Goal: Find specific fact: Find specific fact

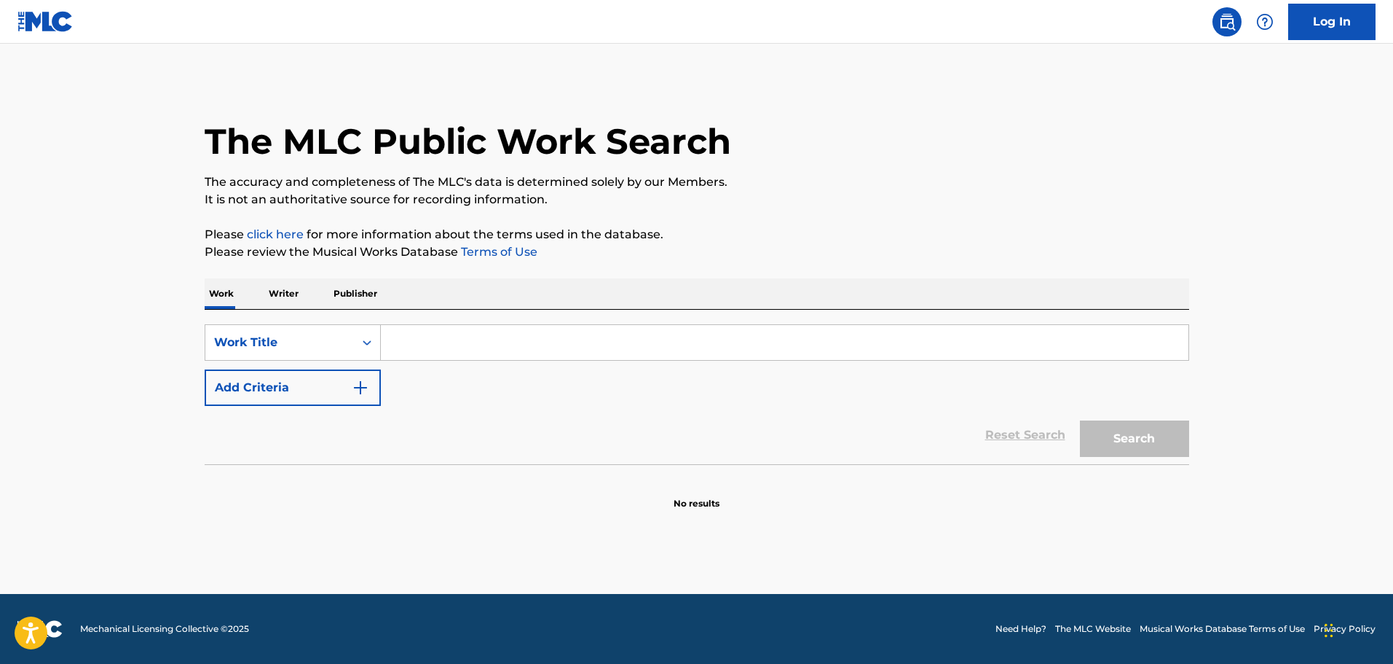
click at [513, 351] on input "Search Form" at bounding box center [785, 342] width 808 height 35
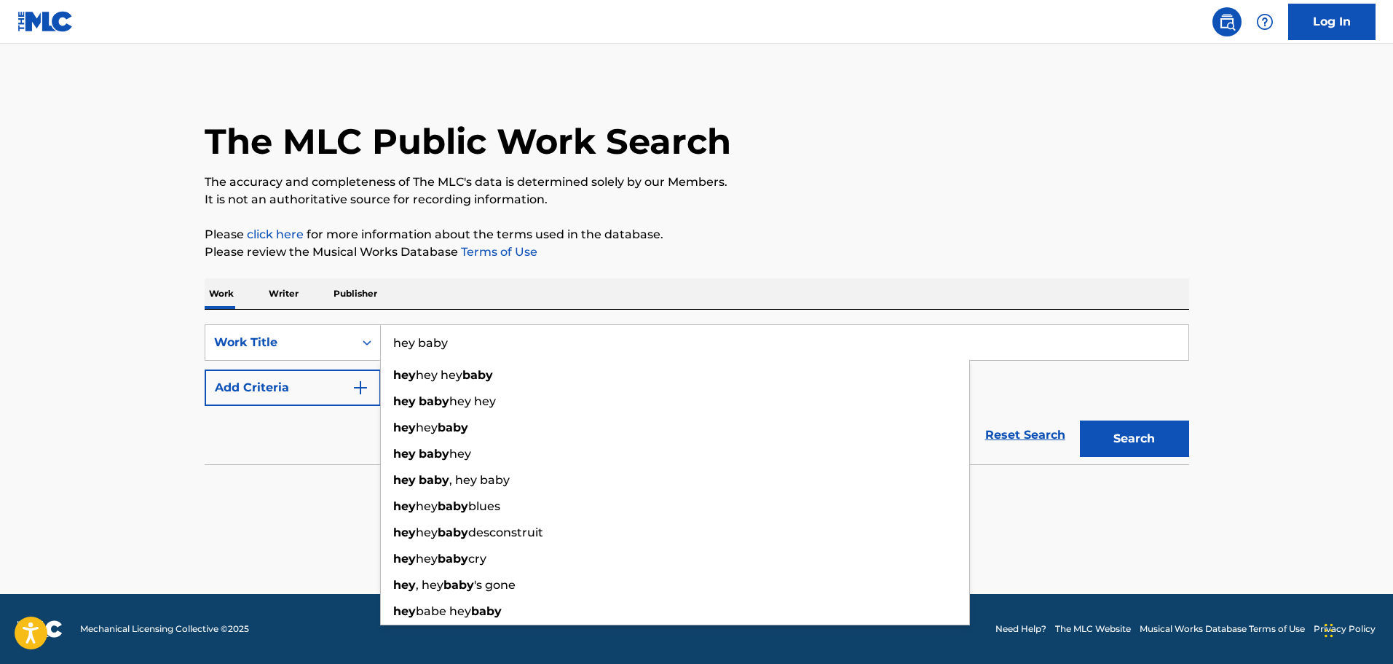
type input "hey baby"
click at [1080, 420] on button "Search" at bounding box center [1134, 438] width 109 height 36
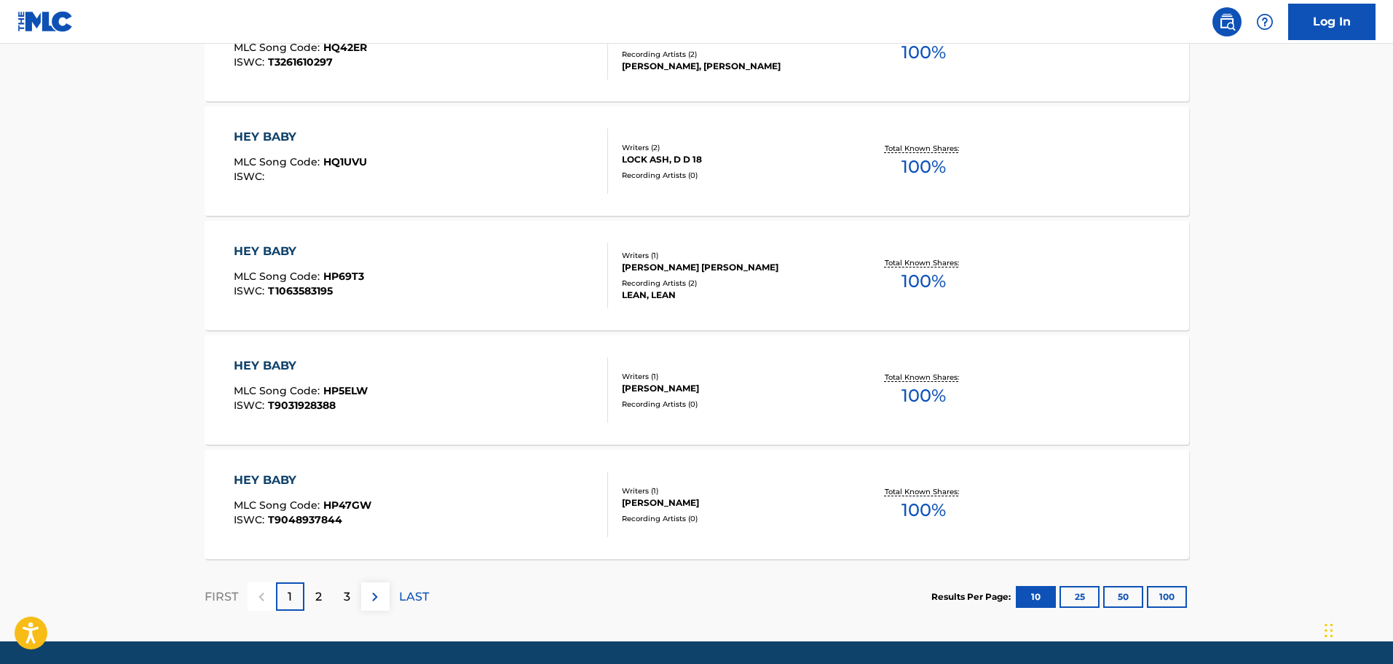
scroll to position [1120, 0]
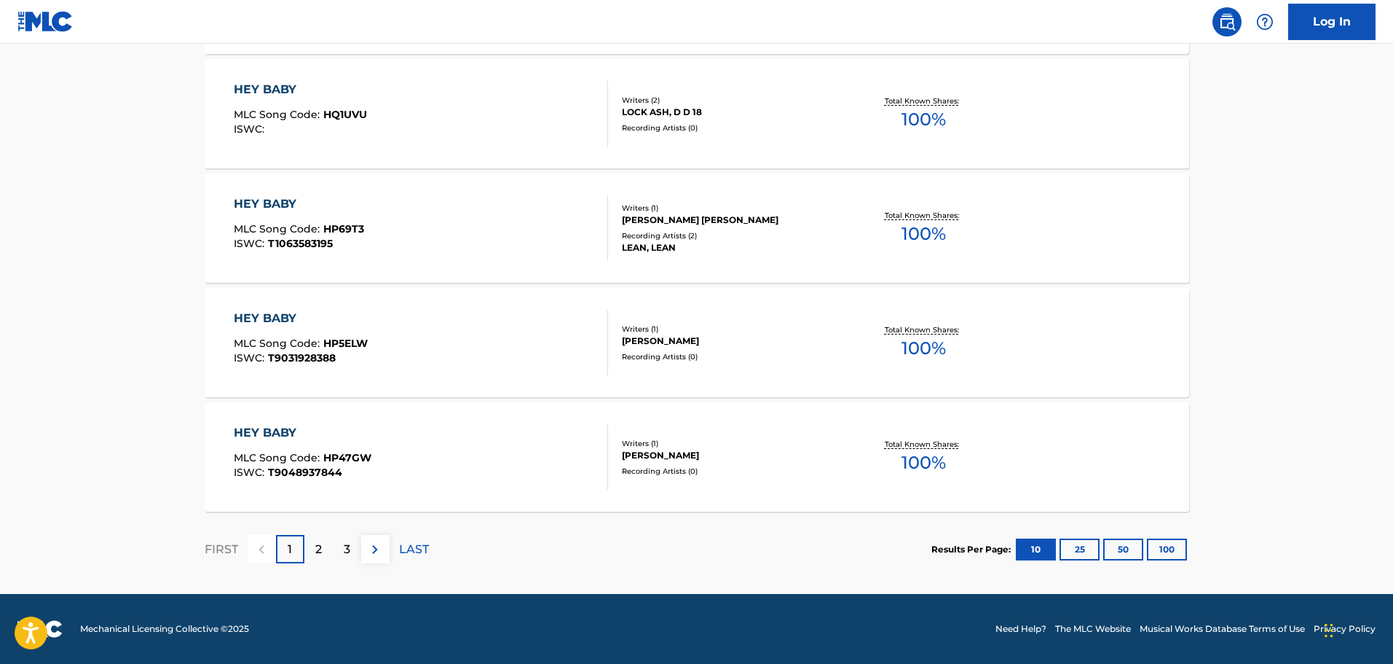
click at [1083, 551] on button "25" at bounding box center [1080, 549] width 40 height 22
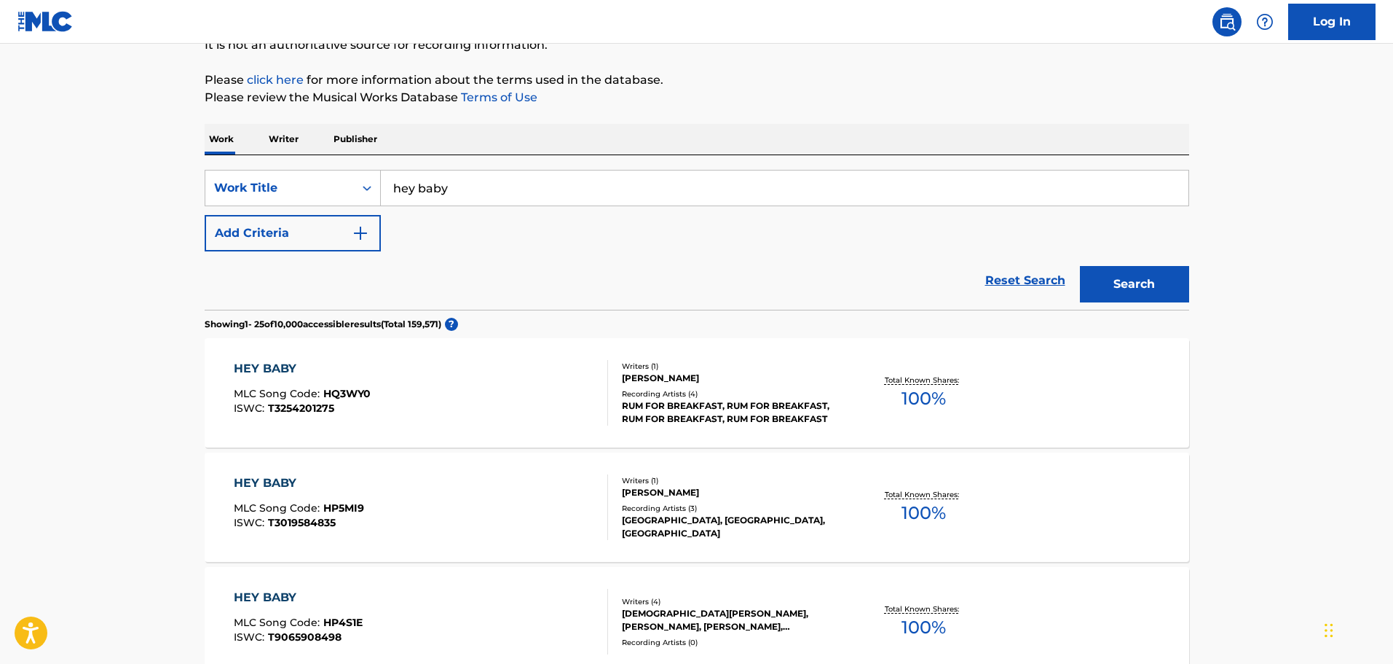
scroll to position [0, 0]
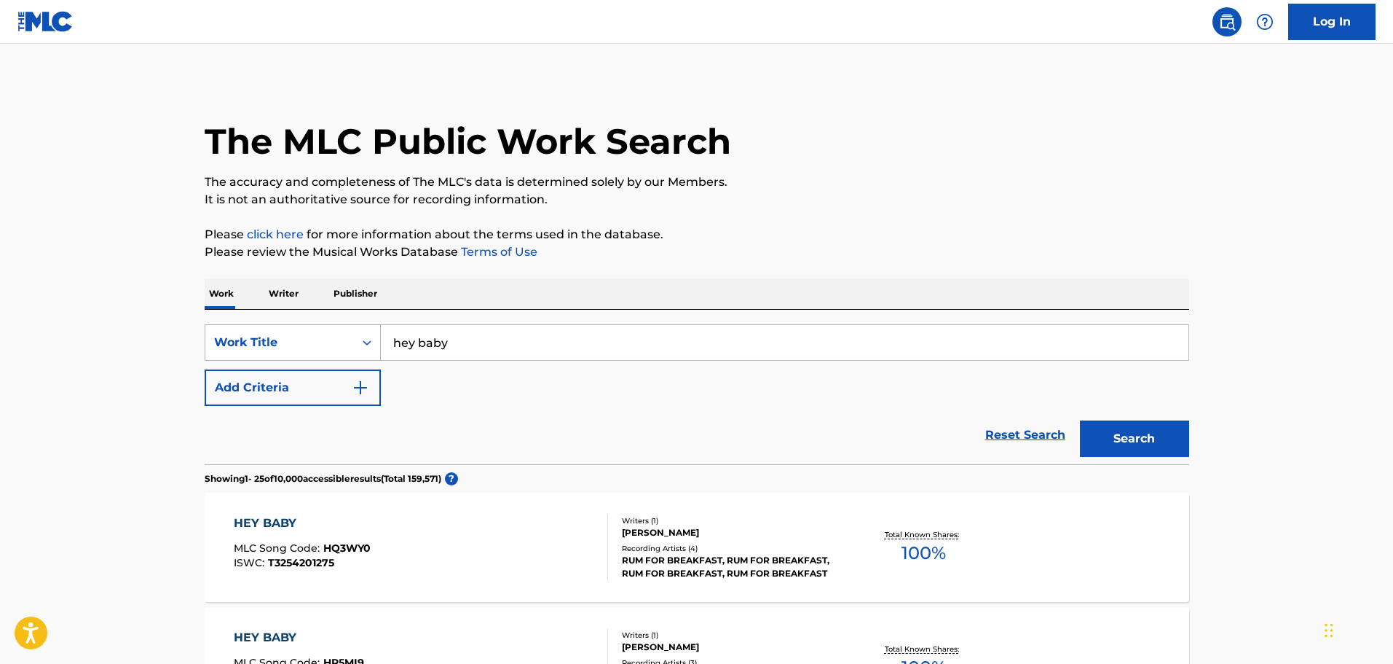
click at [359, 347] on div "Search Form" at bounding box center [367, 342] width 26 height 26
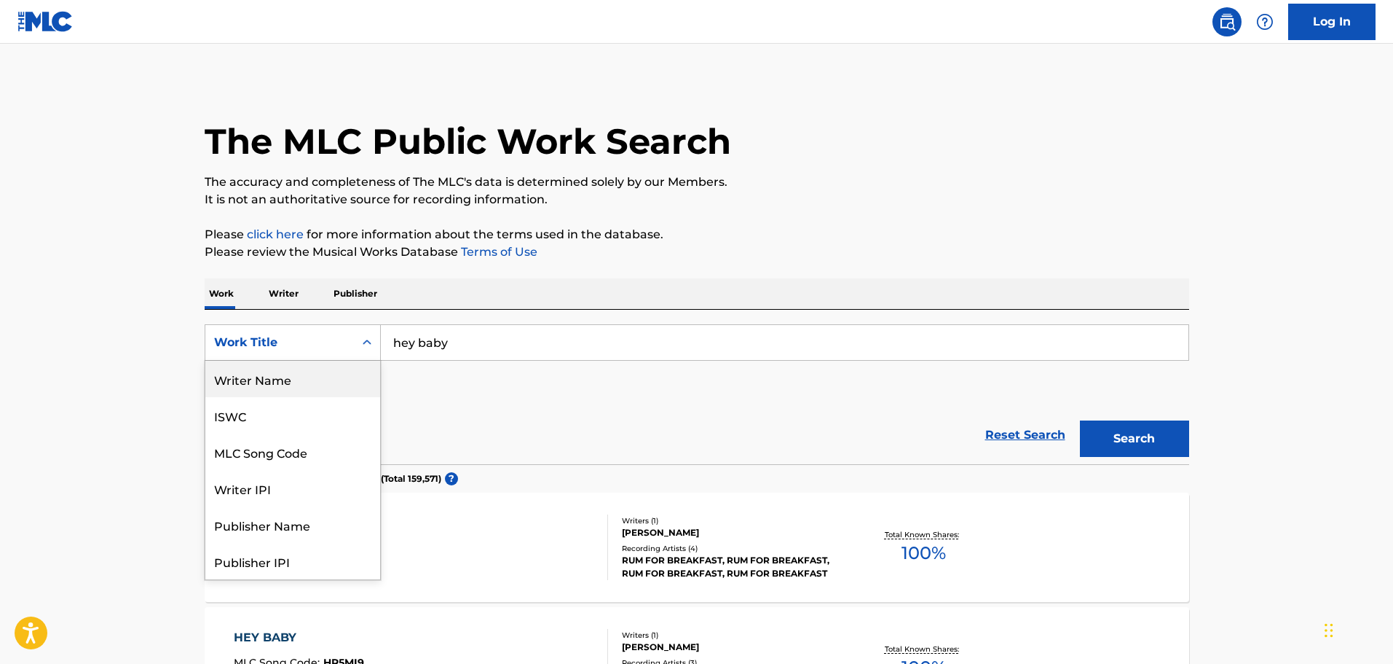
click at [535, 358] on input "hey baby" at bounding box center [785, 342] width 808 height 35
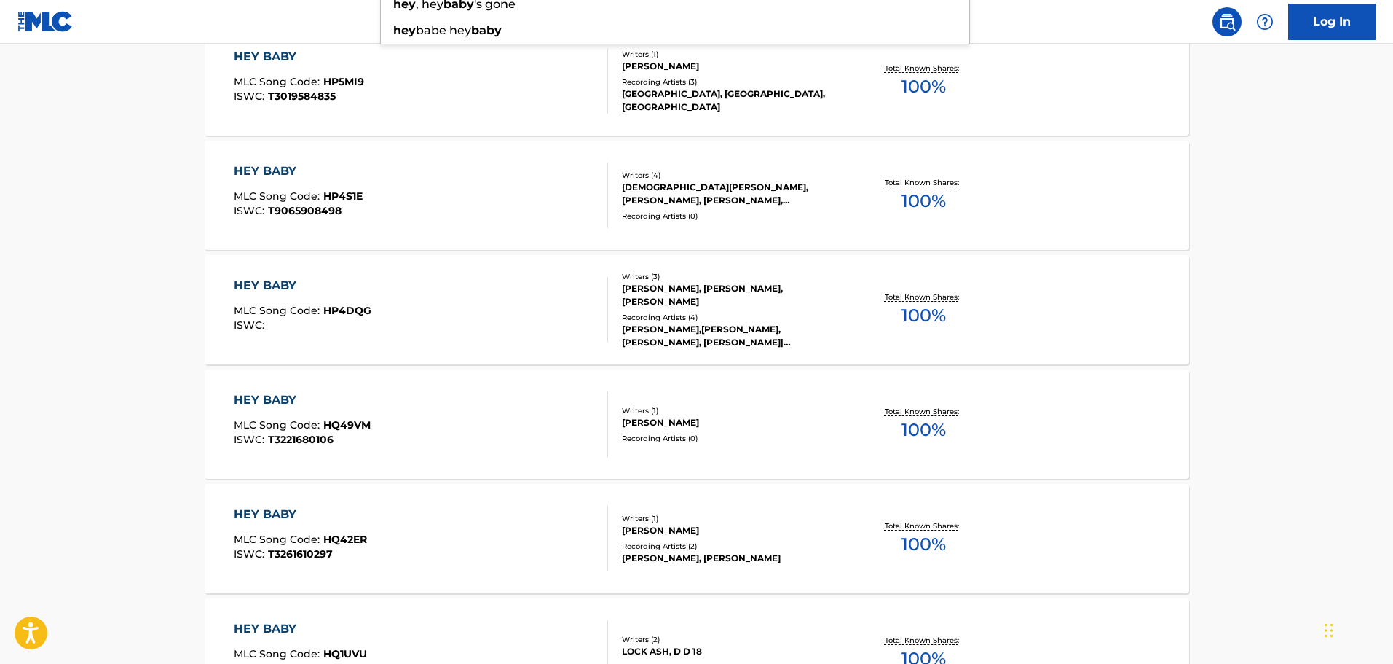
scroll to position [143, 0]
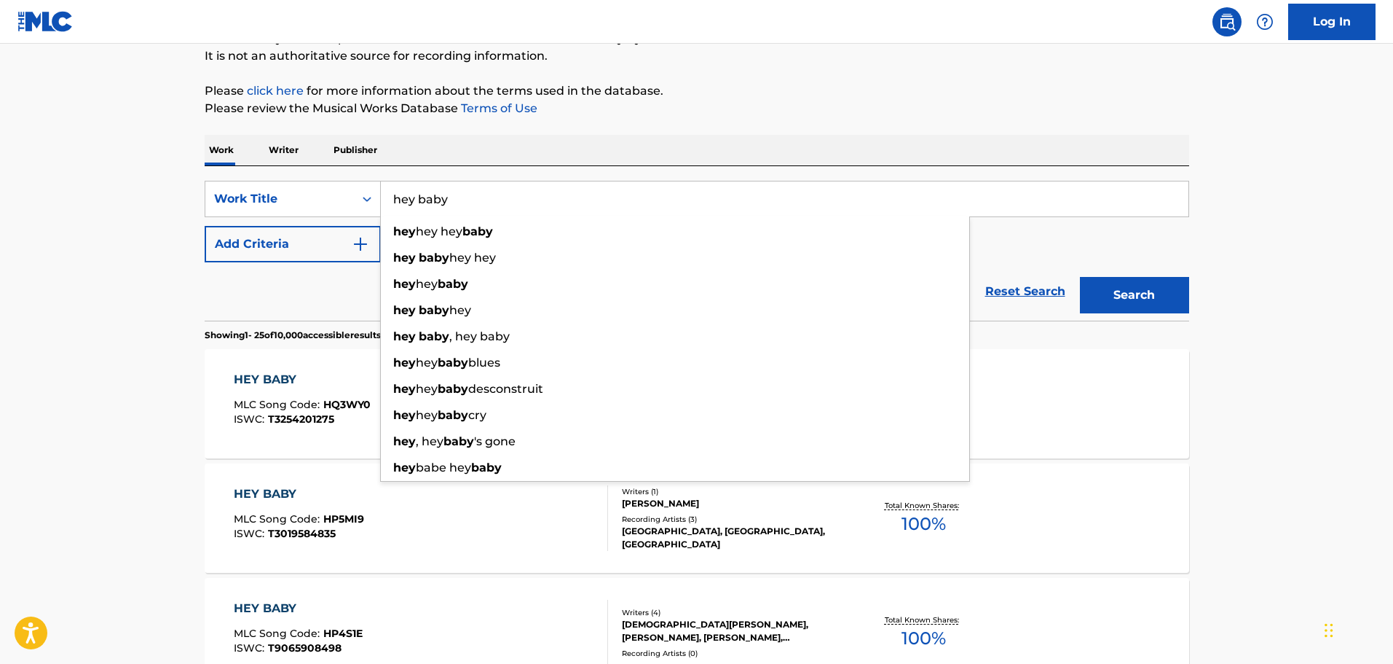
click at [562, 160] on div "Work Writer Publisher" at bounding box center [697, 150] width 985 height 31
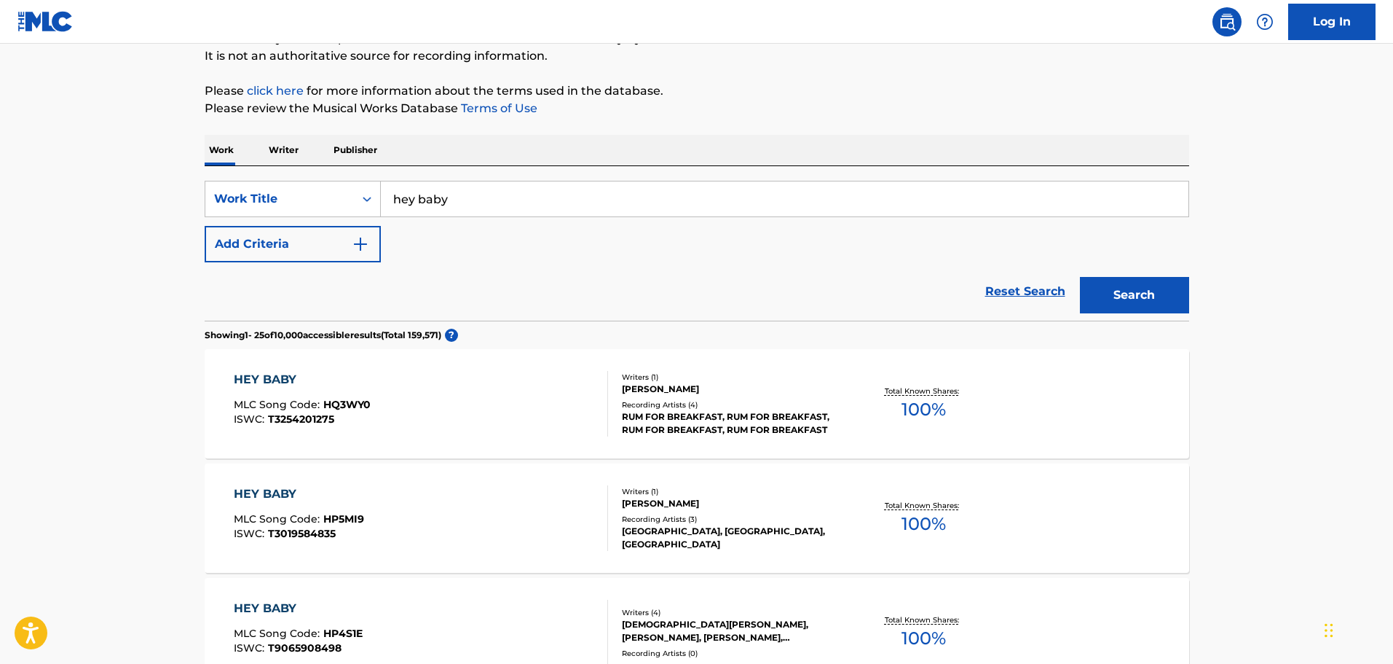
click at [284, 152] on p "Writer" at bounding box center [283, 150] width 39 height 31
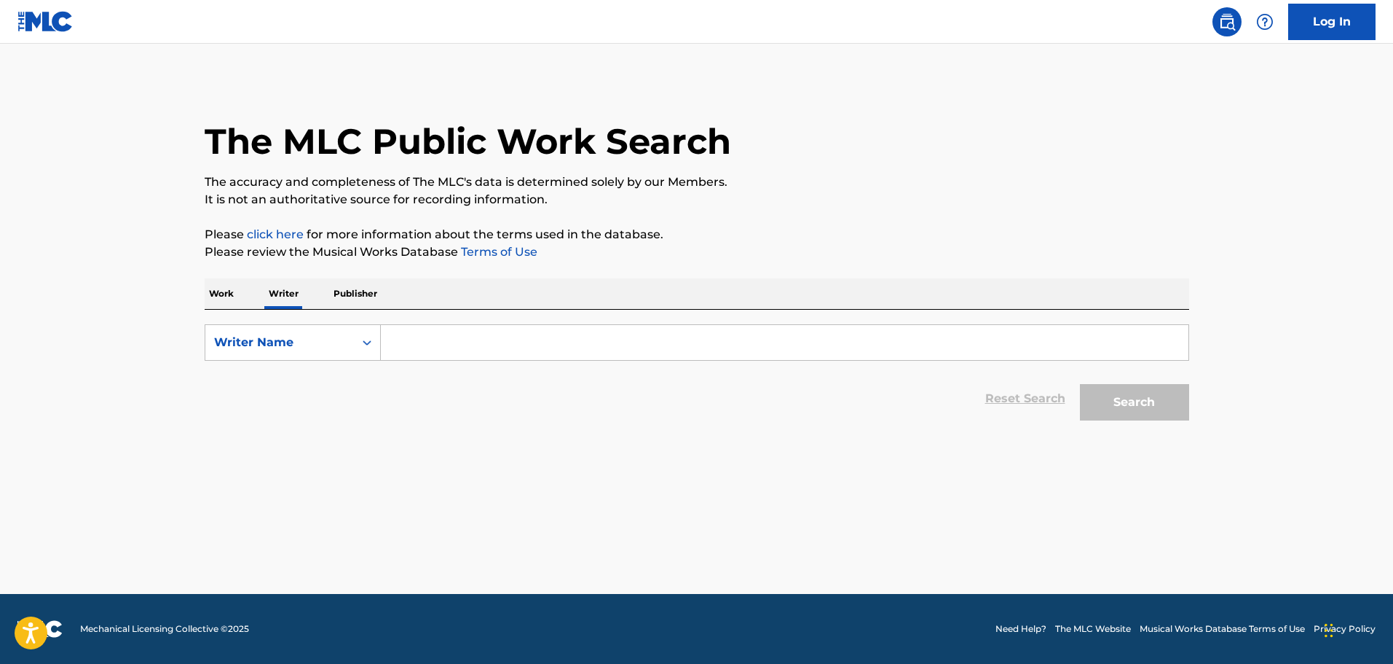
click at [476, 349] on input "Search Form" at bounding box center [785, 342] width 808 height 35
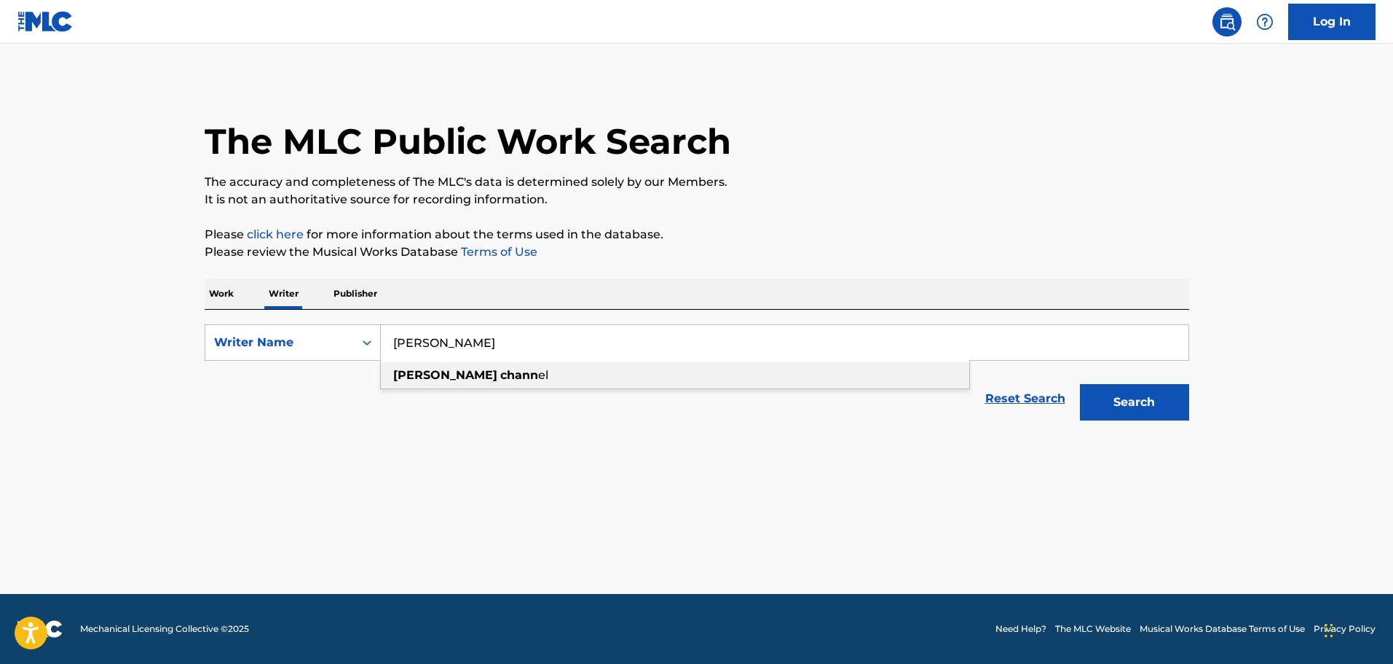
click at [428, 382] on div "[PERSON_NAME] el" at bounding box center [675, 375] width 589 height 26
type input "[PERSON_NAME]"
click at [1206, 401] on main "The MLC Public Work Search The accuracy and completeness of The MLC's data is d…" at bounding box center [696, 319] width 1393 height 550
click at [1177, 405] on button "Search" at bounding box center [1134, 402] width 109 height 36
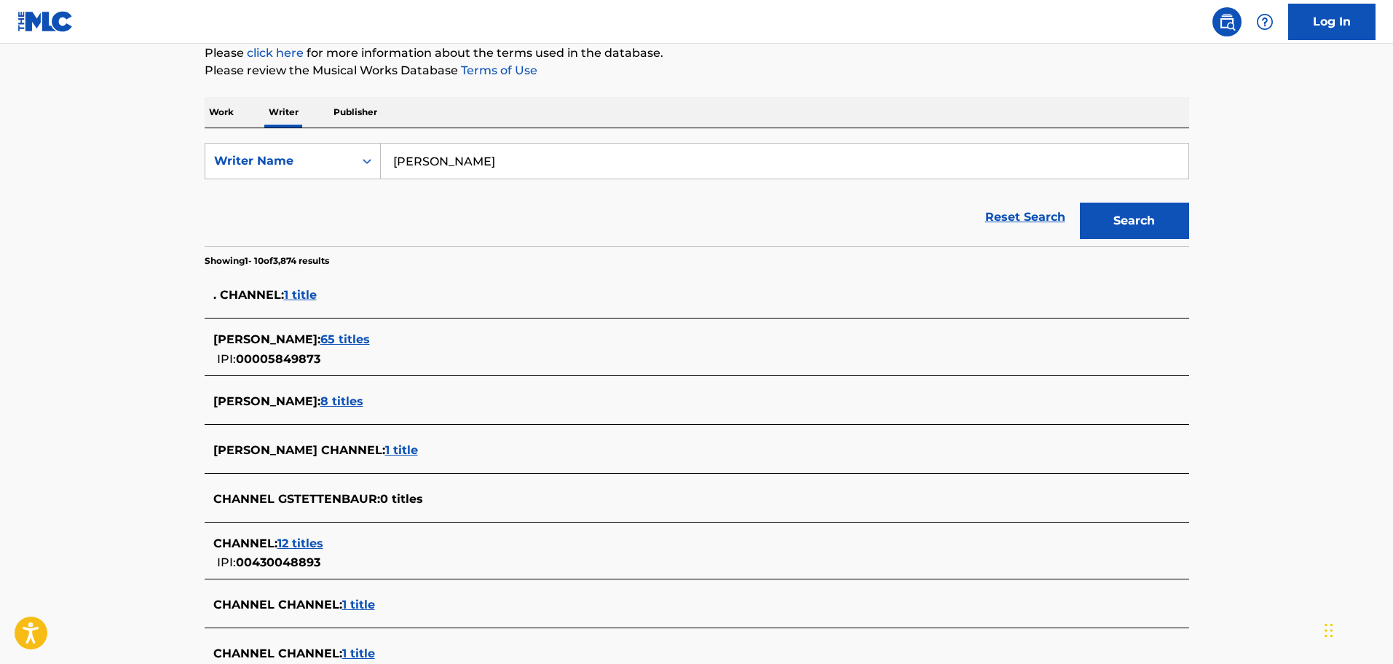
scroll to position [219, 0]
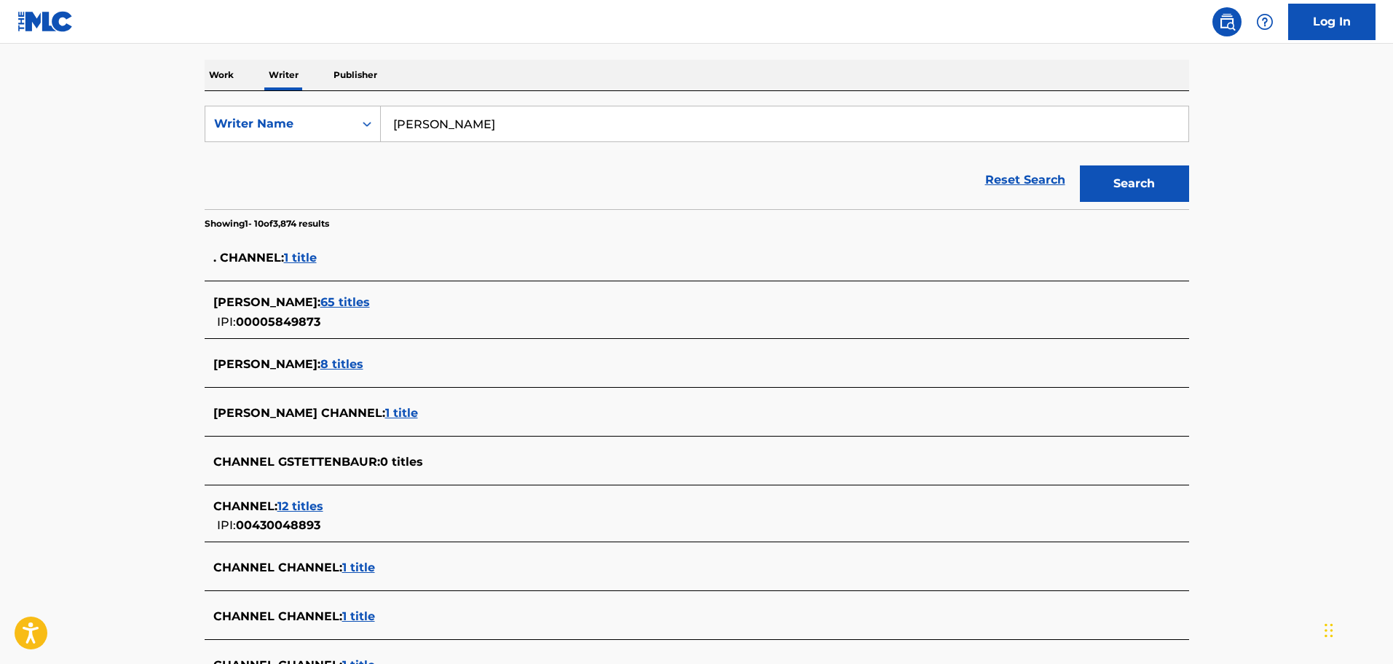
click at [366, 298] on span "65 titles" at bounding box center [345, 302] width 50 height 14
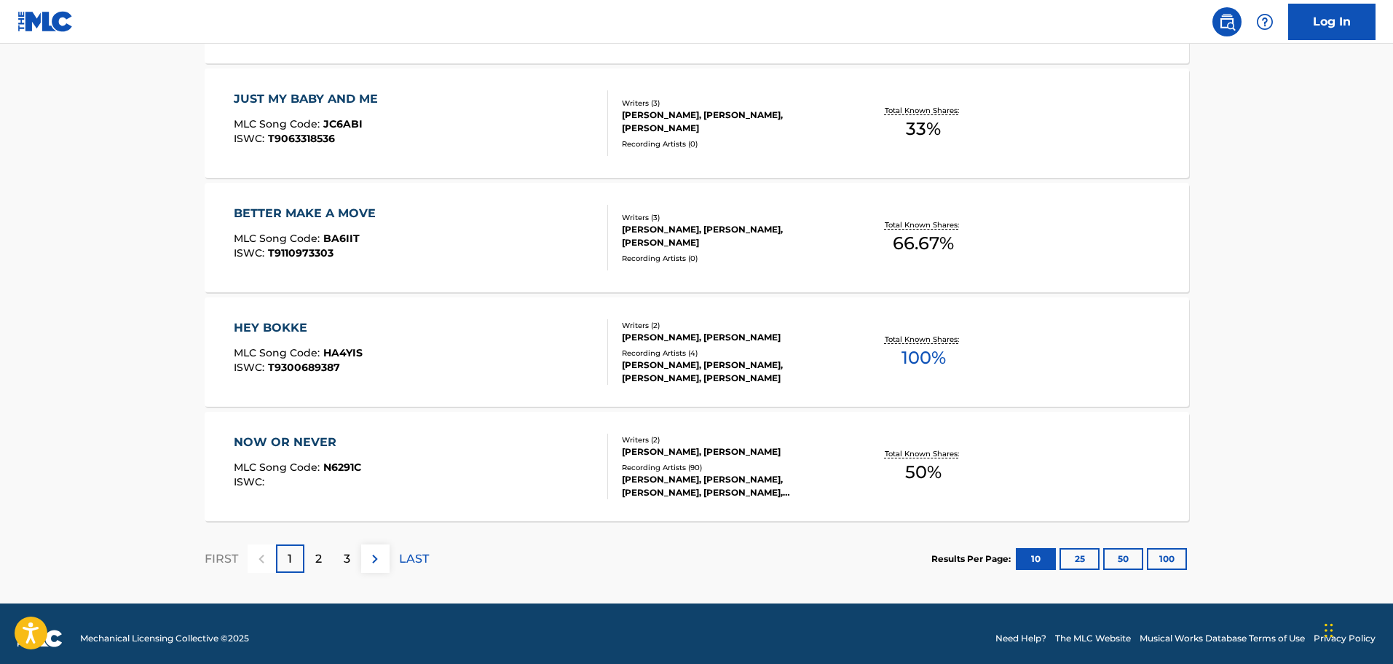
scroll to position [1120, 0]
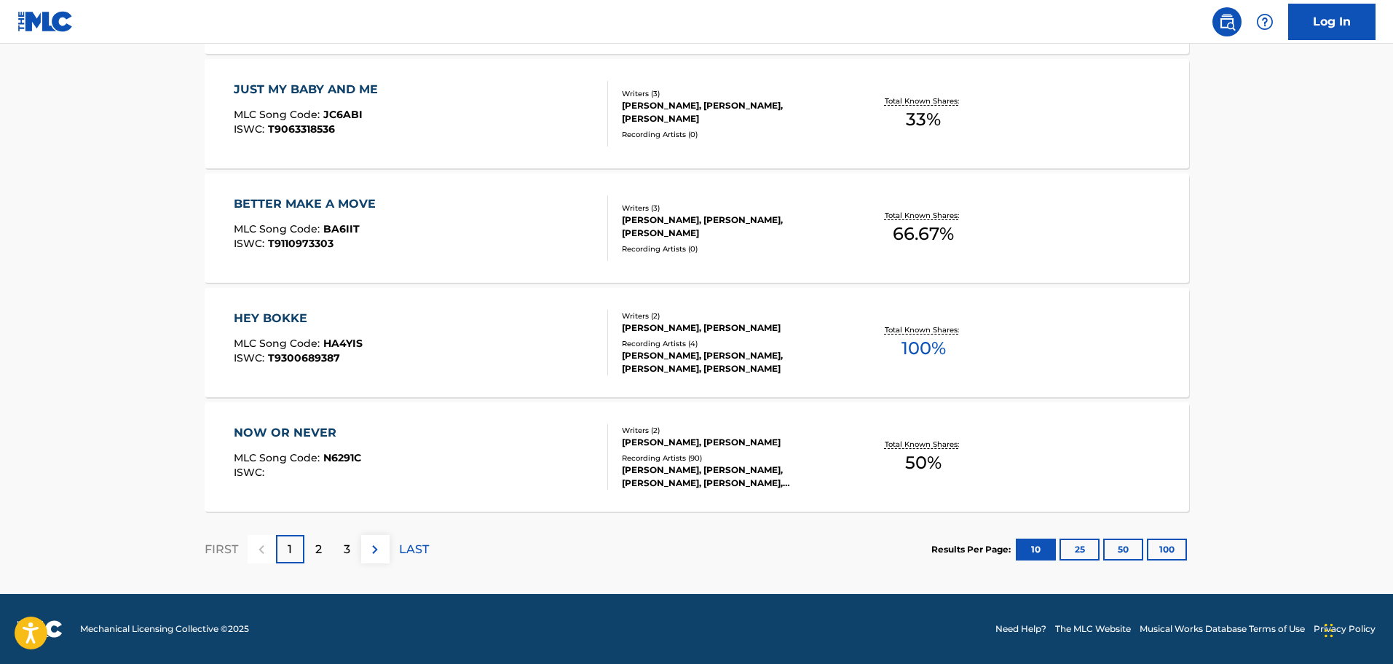
click at [376, 541] on img at bounding box center [374, 548] width 17 height 17
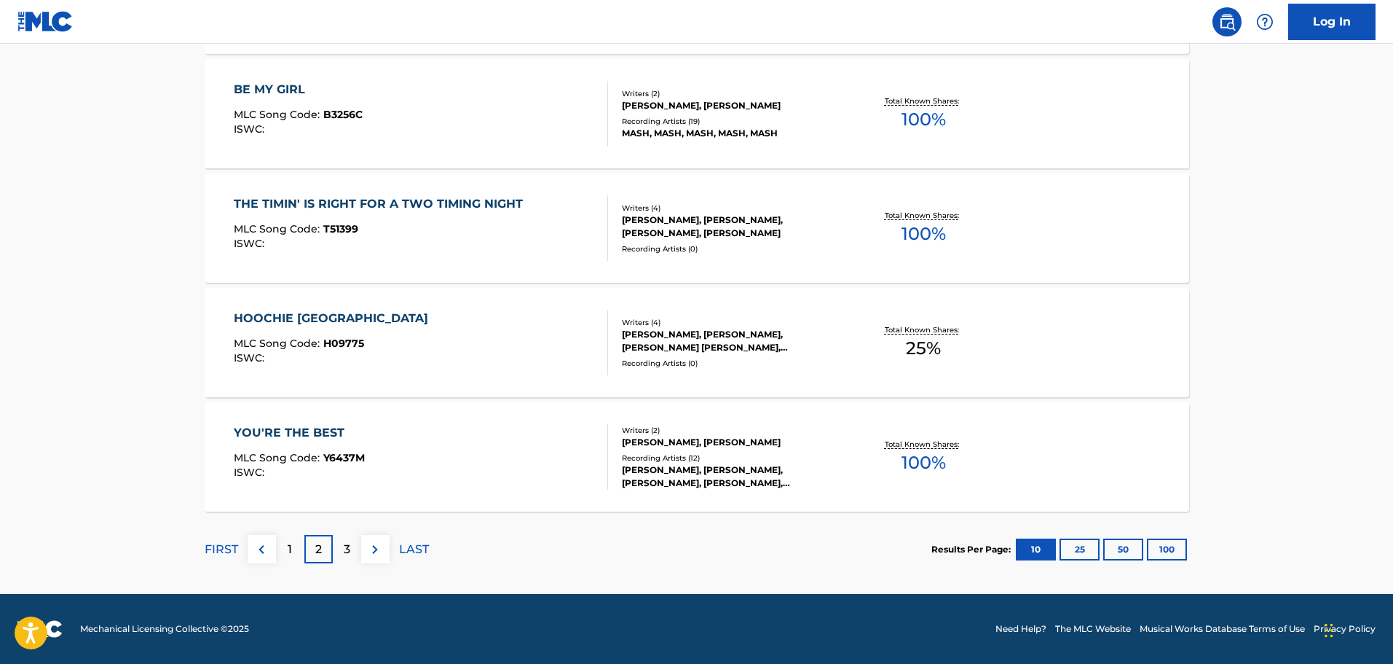
click at [377, 550] on img at bounding box center [374, 548] width 17 height 17
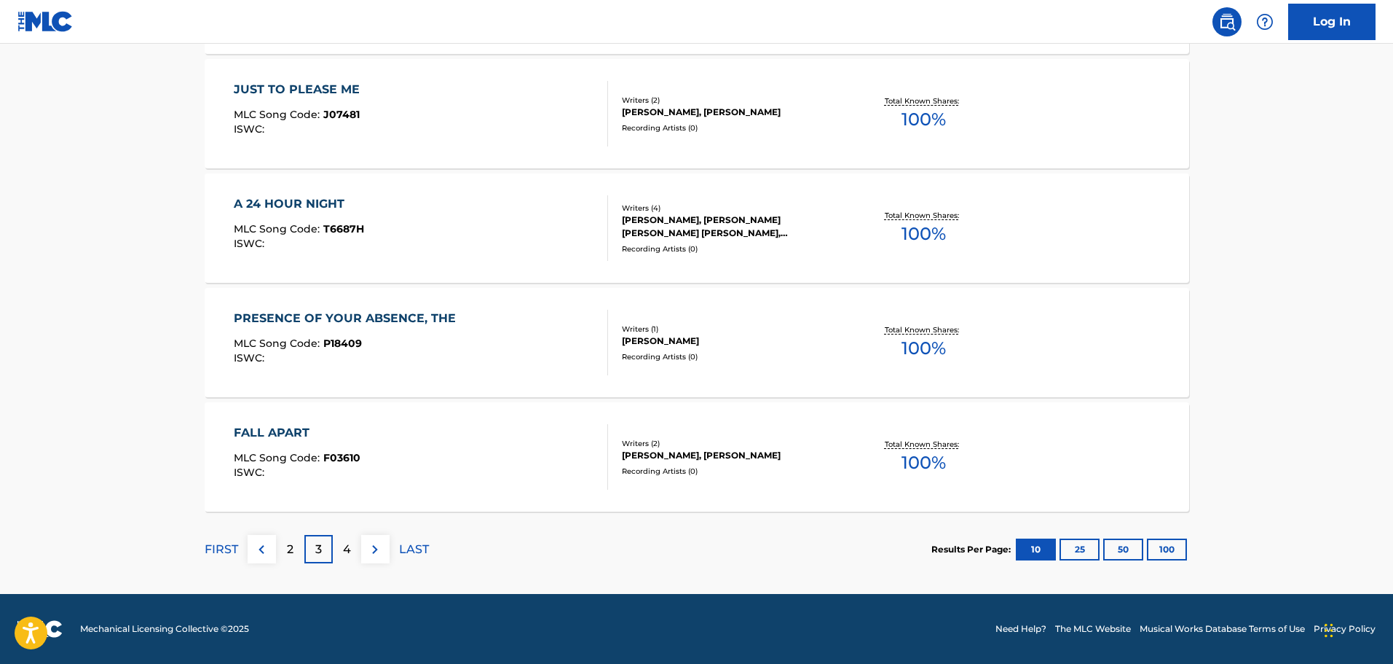
click at [377, 549] on img at bounding box center [374, 548] width 17 height 17
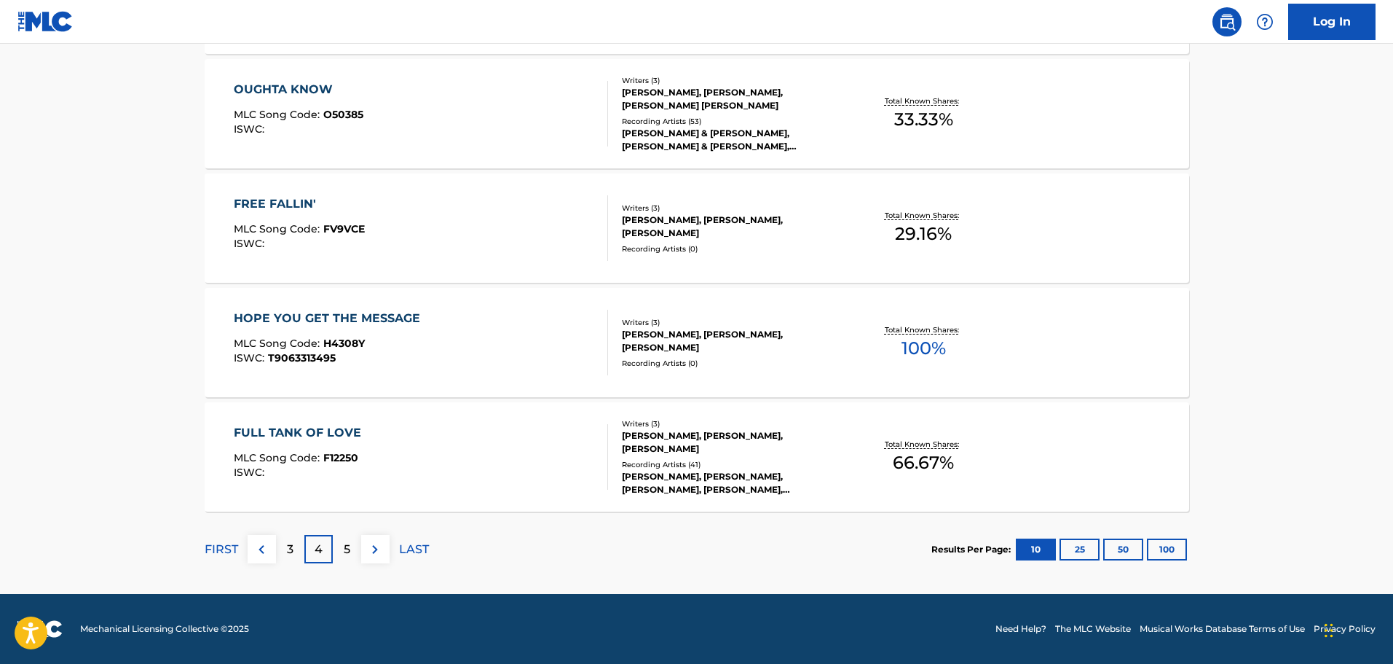
click at [374, 551] on img at bounding box center [374, 548] width 17 height 17
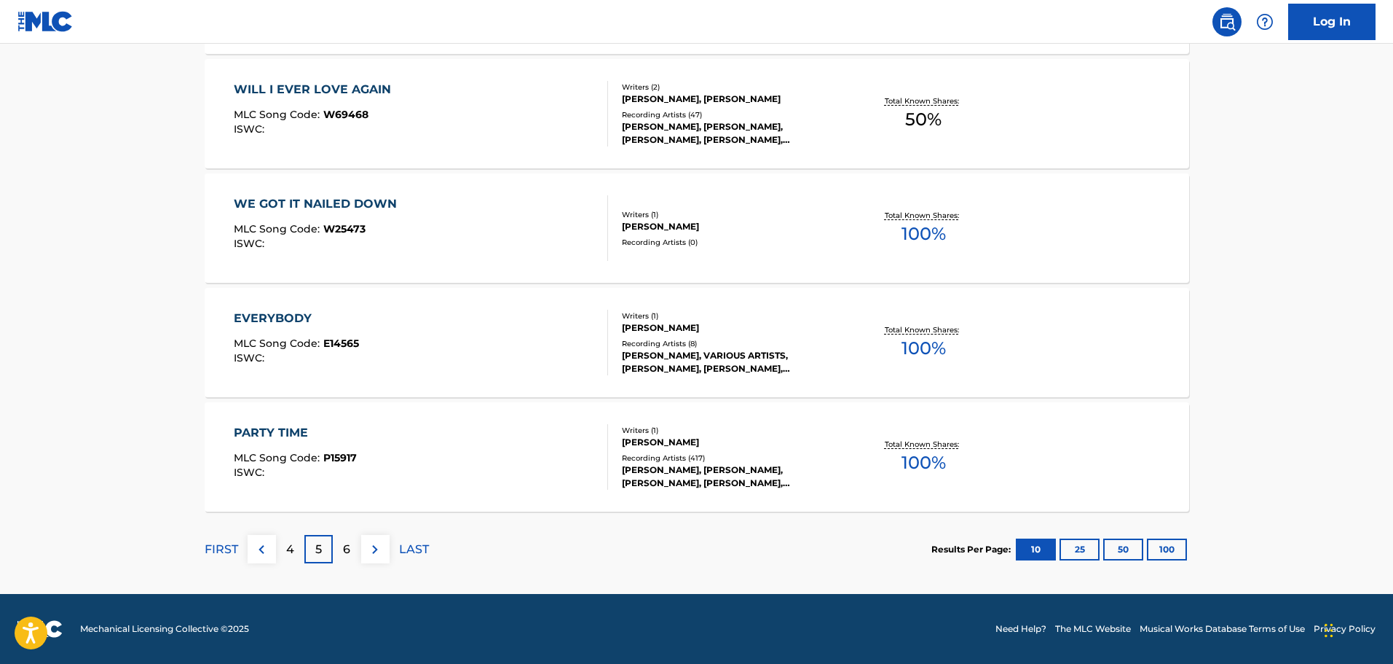
click at [381, 556] on img at bounding box center [374, 548] width 17 height 17
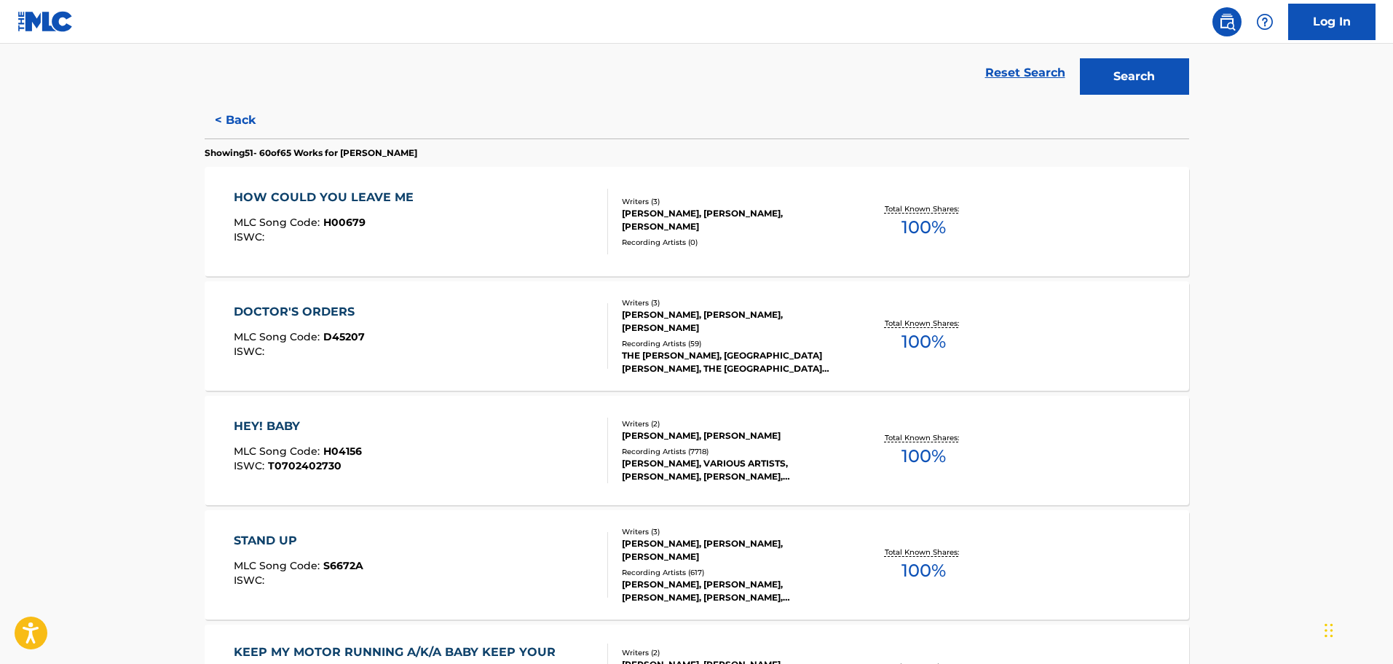
scroll to position [364, 0]
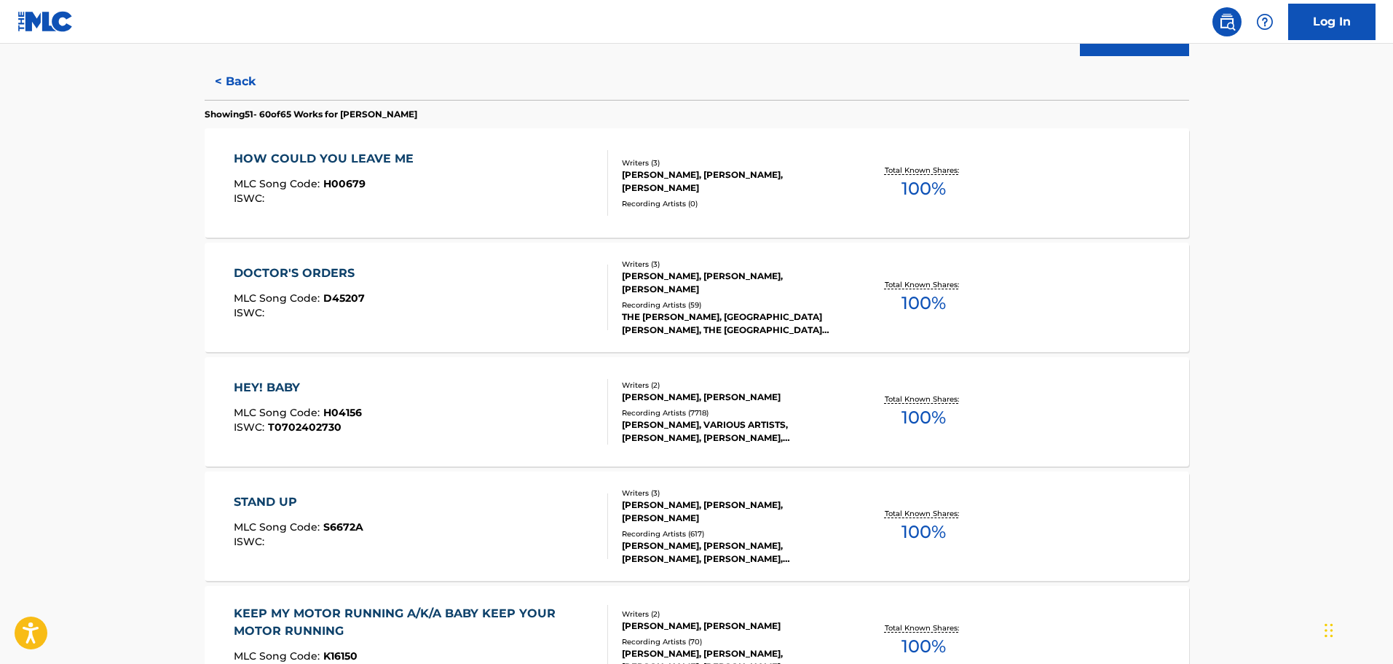
click at [521, 423] on div "HEY! BABY MLC Song Code : H04156 ISWC : T0702402730" at bounding box center [421, 412] width 374 height 66
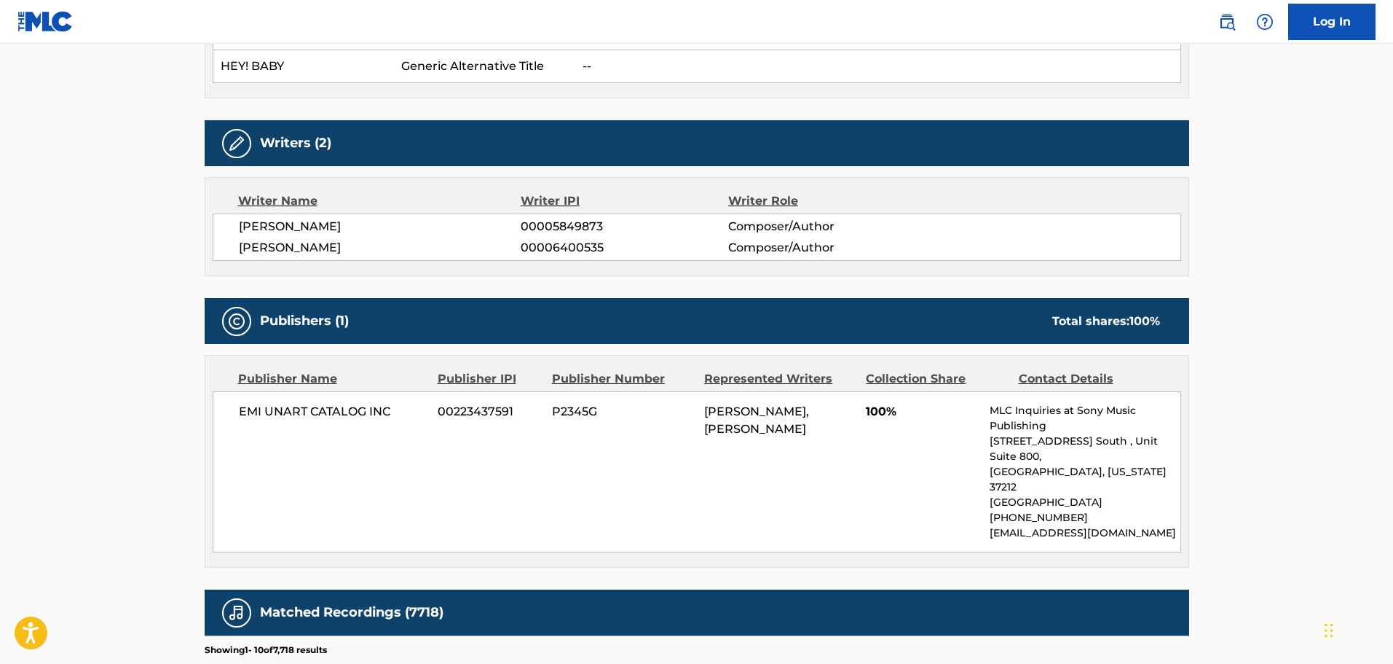
scroll to position [688, 0]
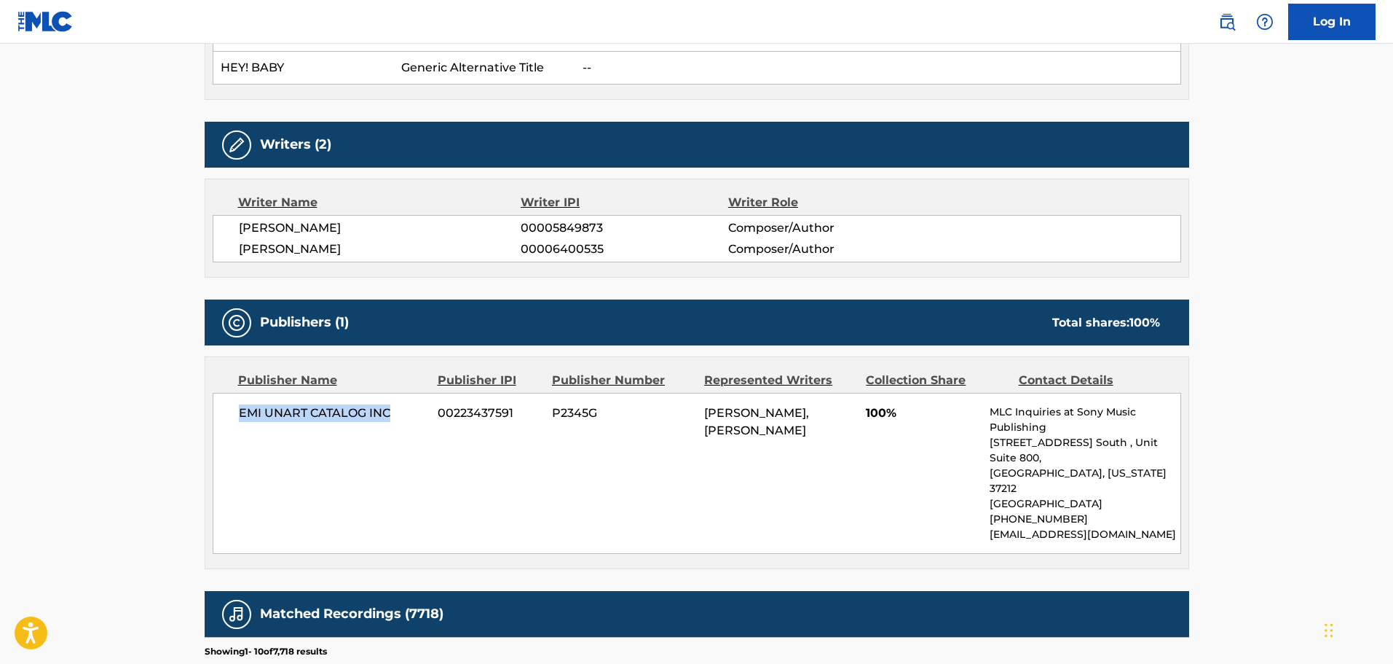
drag, startPoint x: 383, startPoint y: 413, endPoint x: 239, endPoint y: 411, distance: 144.2
click at [239, 411] on span "EMI UNART CATALOG INC" at bounding box center [333, 412] width 189 height 17
copy span "EMI UNART CATALOG INC"
